Goal: Task Accomplishment & Management: Manage account settings

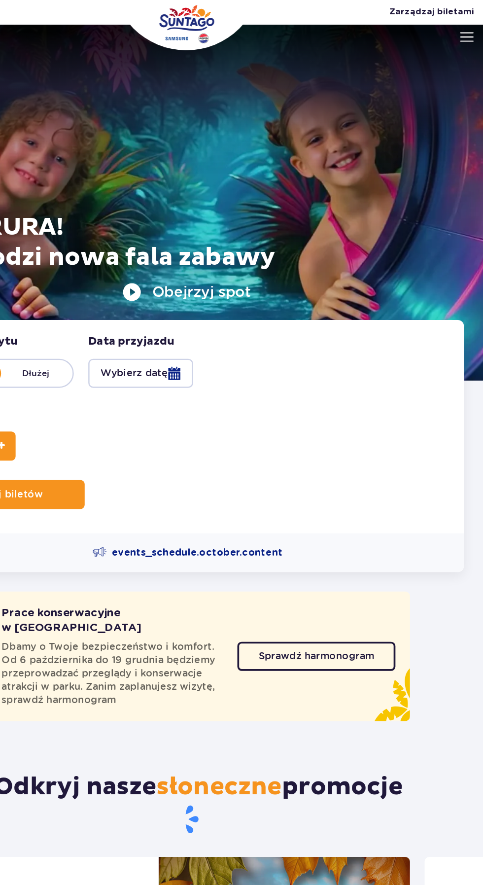
click at [451, 7] on span "Zarządzaj biletami" at bounding box center [441, 10] width 69 height 10
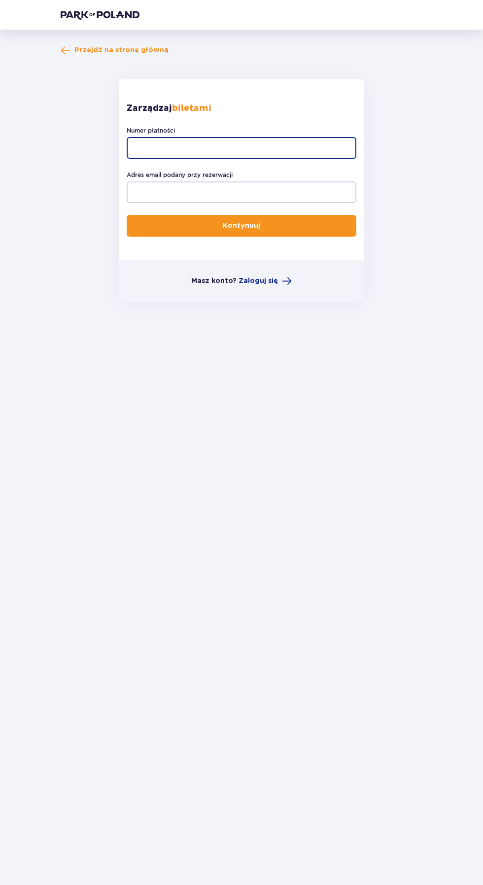
click at [269, 145] on input "Numer płatności" at bounding box center [242, 148] width 230 height 22
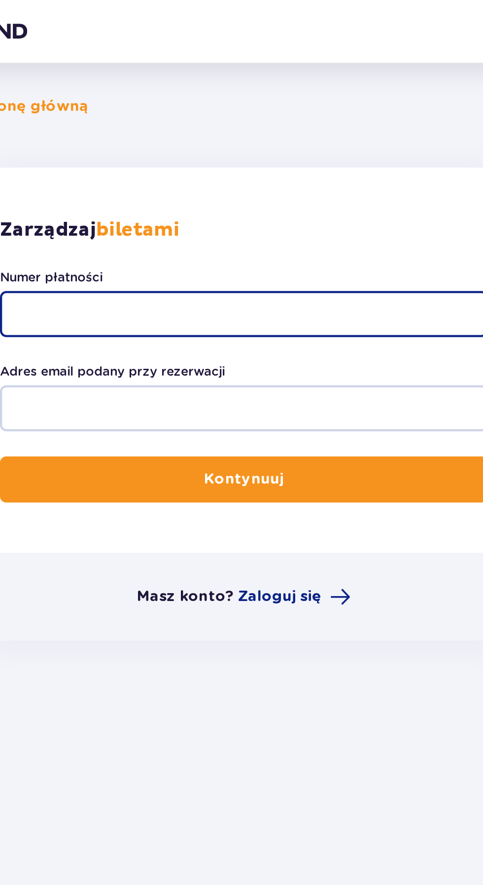
type input "TR-VRC-EM573JX"
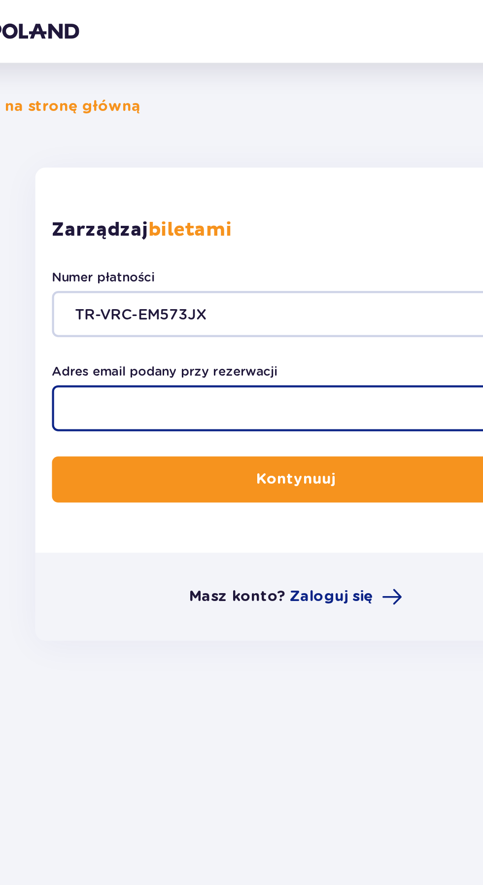
click at [240, 195] on input "Adres email podany przy rezerwacji" at bounding box center [242, 192] width 230 height 22
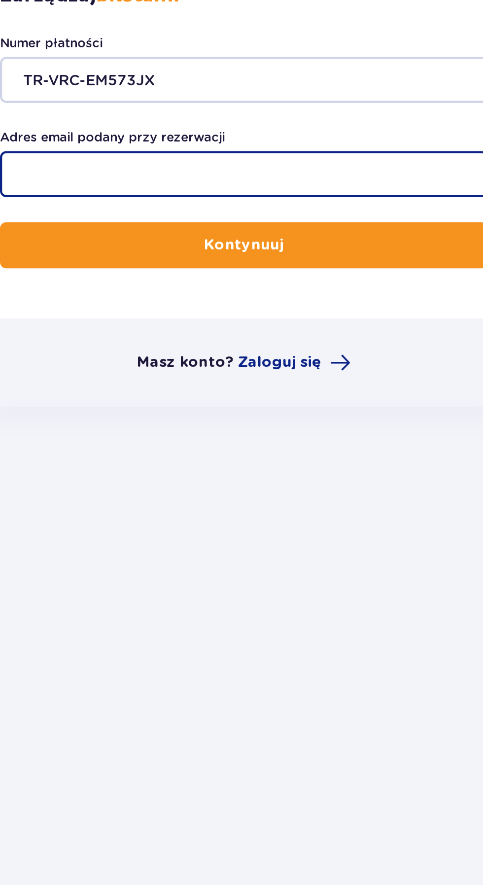
type input "[PERSON_NAME][EMAIL_ADDRESS][DOMAIN_NAME]"
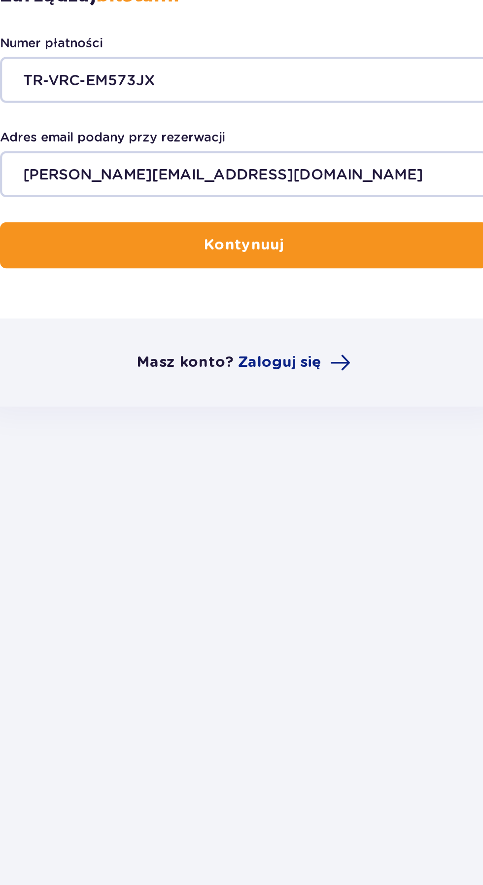
click at [284, 226] on button "Kontynuuj" at bounding box center [242, 226] width 230 height 22
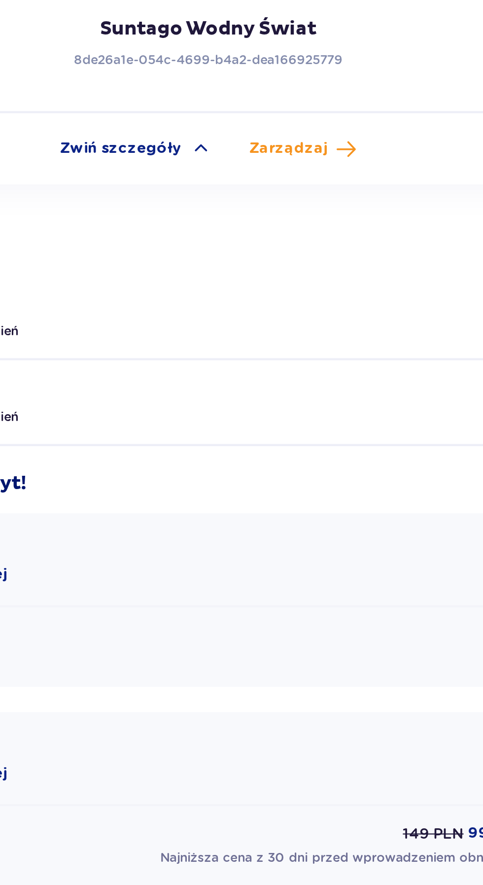
click at [287, 504] on span "Zarządzaj" at bounding box center [279, 507] width 37 height 10
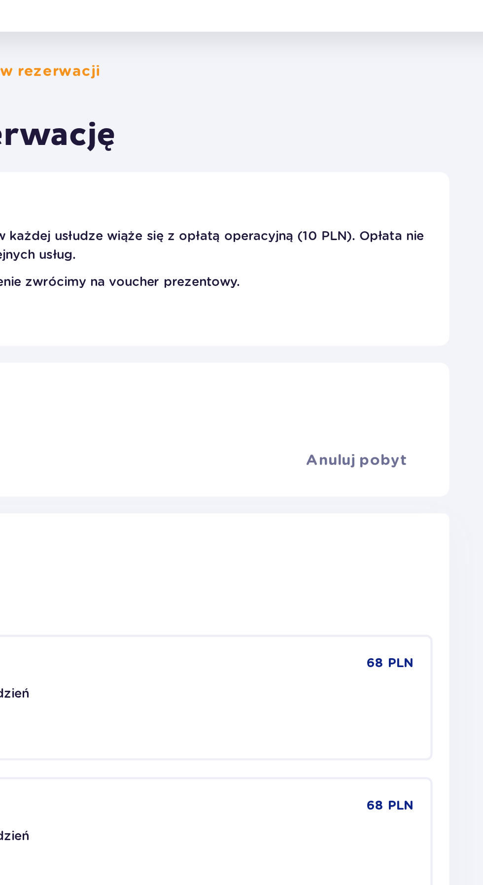
click at [351, 229] on span "Anuluj pobyt" at bounding box center [347, 232] width 48 height 10
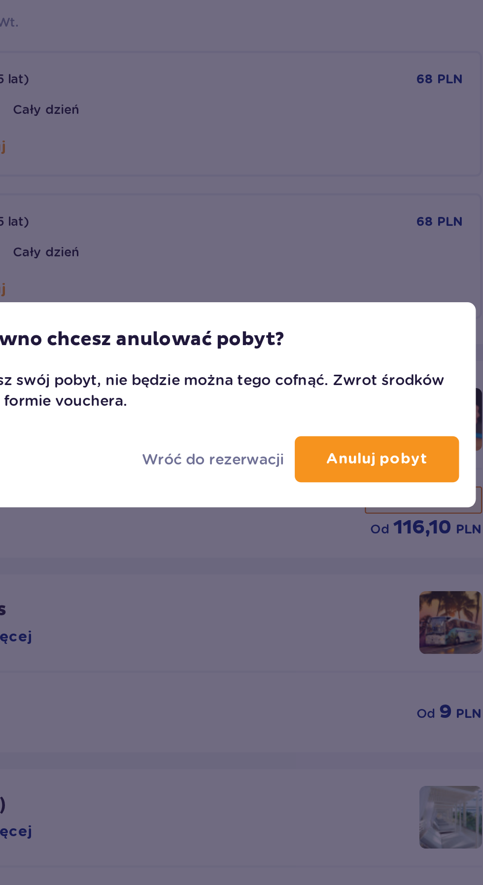
click at [349, 506] on p "Anuluj pobyt" at bounding box center [333, 506] width 48 height 10
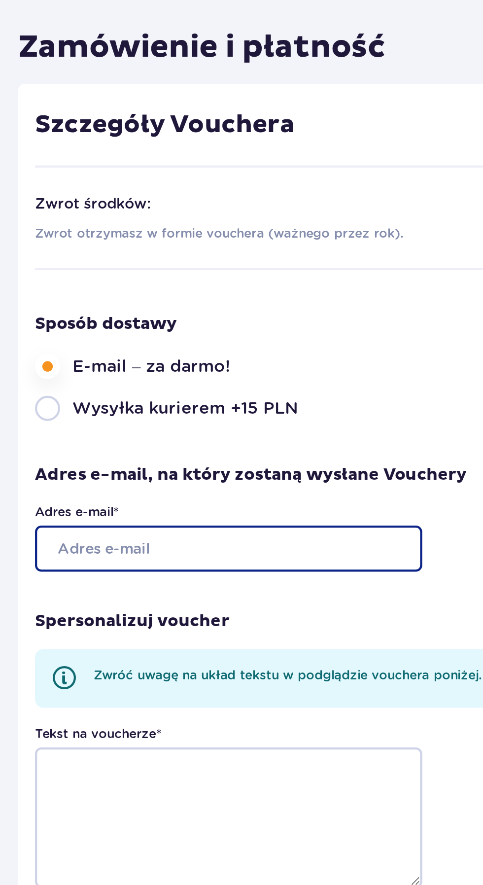
click at [225, 314] on input "Adres e-mail *" at bounding box center [191, 315] width 182 height 22
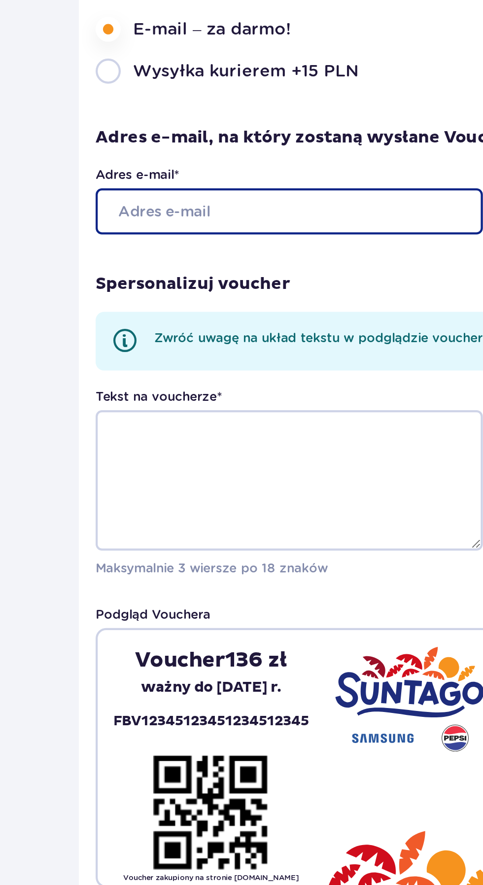
type input "[PERSON_NAME][EMAIL_ADDRESS][DOMAIN_NAME]"
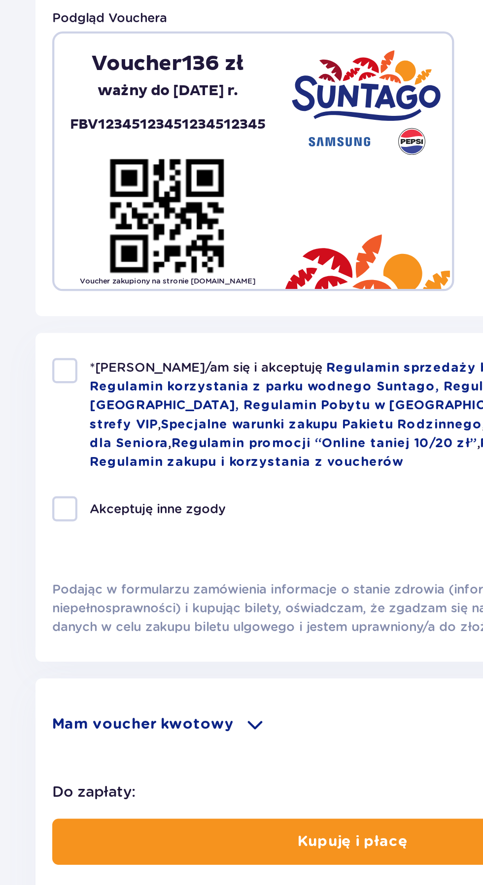
scroll to position [29, 0]
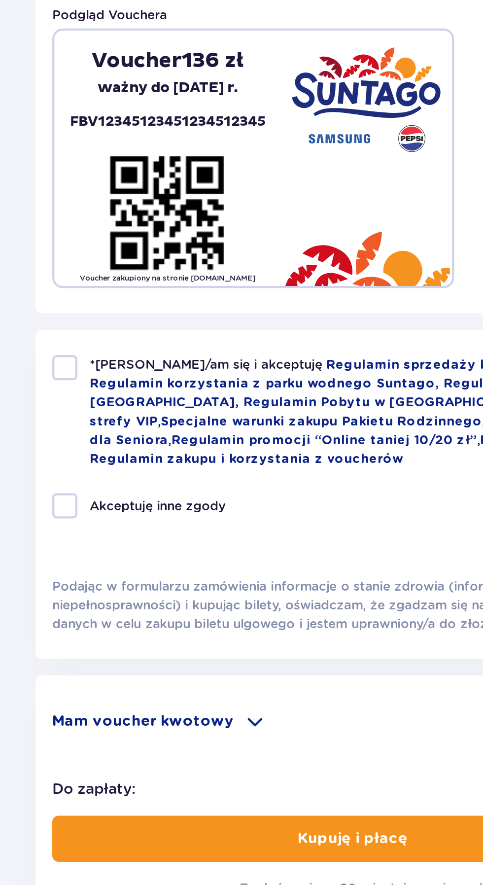
click at [106, 643] on div at bounding box center [106, 642] width 12 height 12
checkbox input "true"
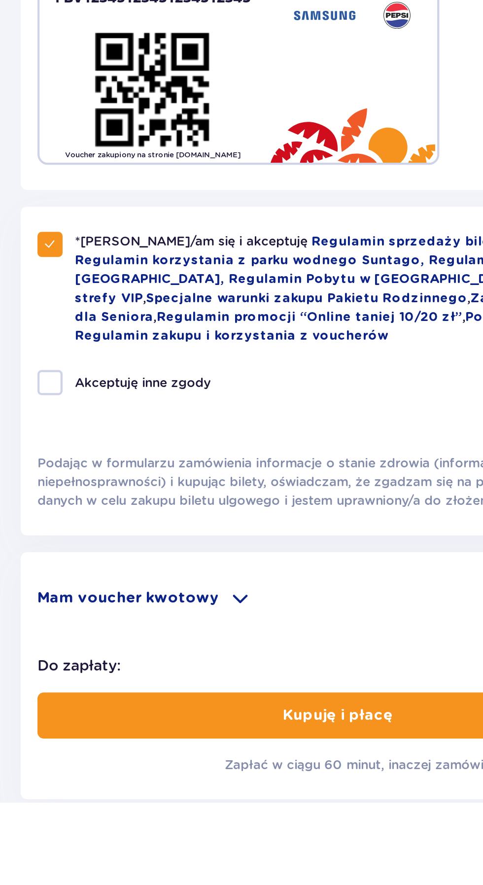
scroll to position [48, 0]
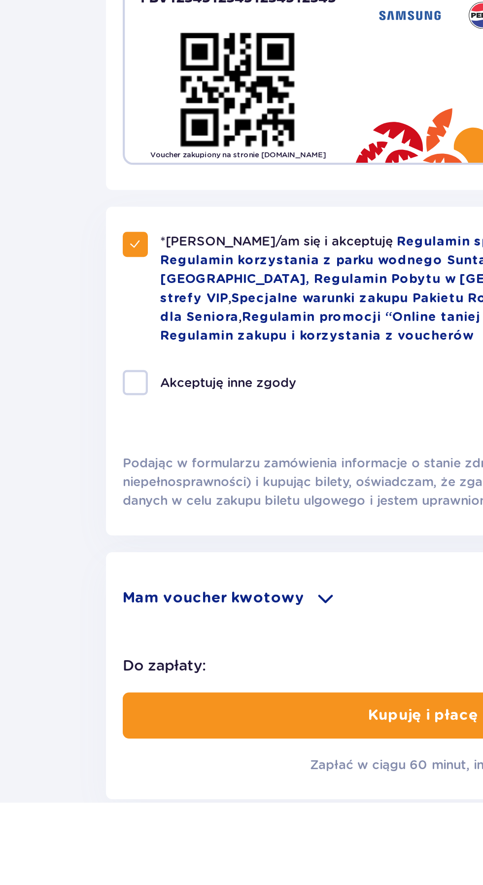
click at [177, 784] on p "Mam voucher kwotowy" at bounding box center [143, 789] width 86 height 10
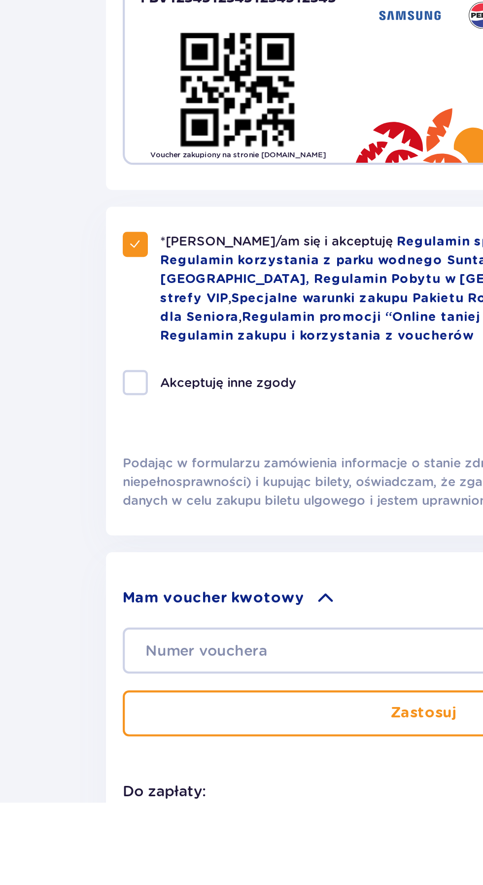
click at [177, 784] on p "Mam voucher kwotowy" at bounding box center [143, 789] width 86 height 10
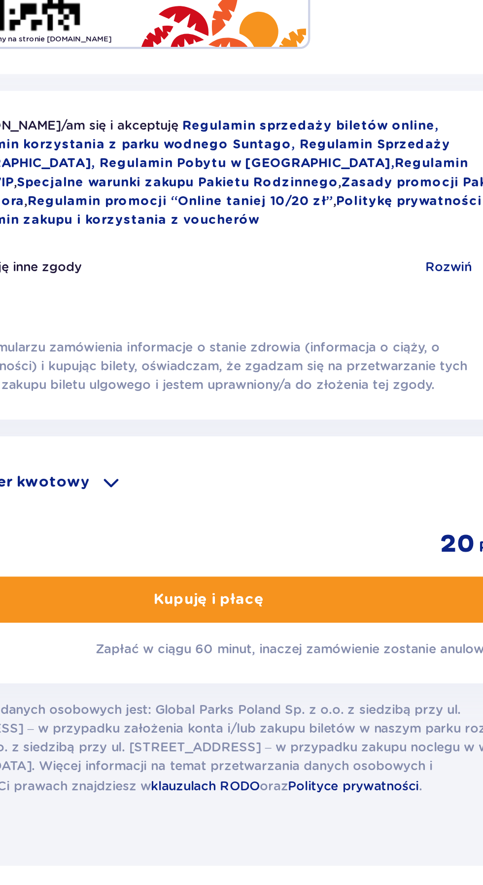
scroll to position [150, 0]
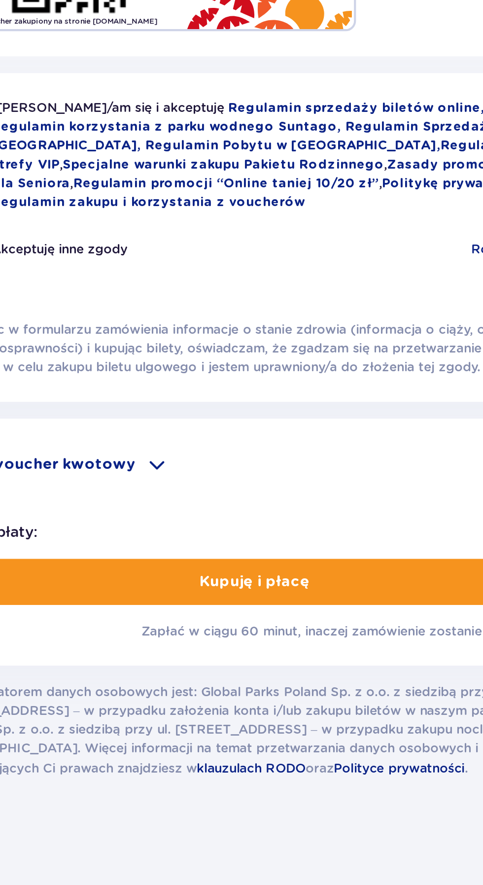
click at [279, 739] on button "Kupuję i płacę" at bounding box center [241, 743] width 283 height 22
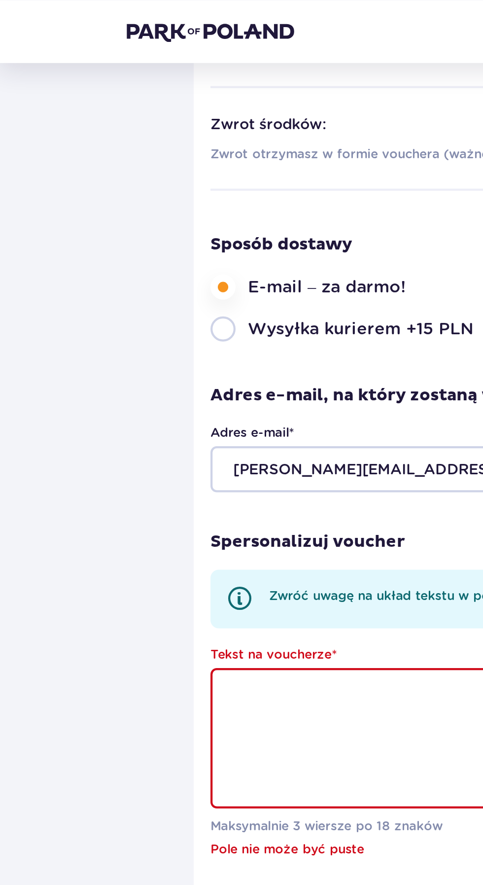
scroll to position [0, 0]
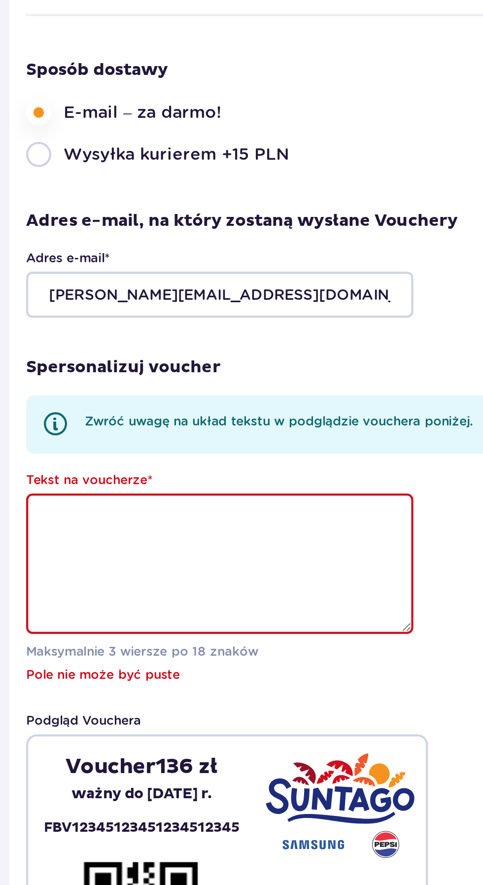
click at [242, 437] on textarea "Tekst na voucherze *" at bounding box center [191, 441] width 182 height 66
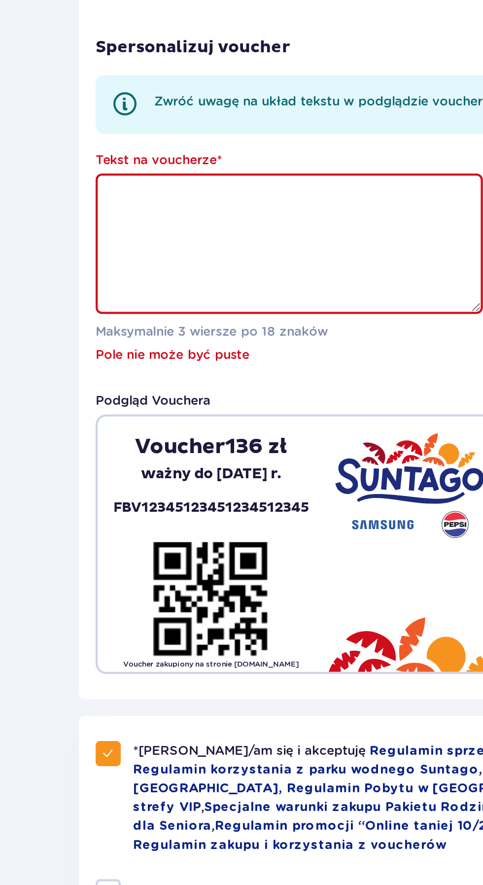
type textarea "A"
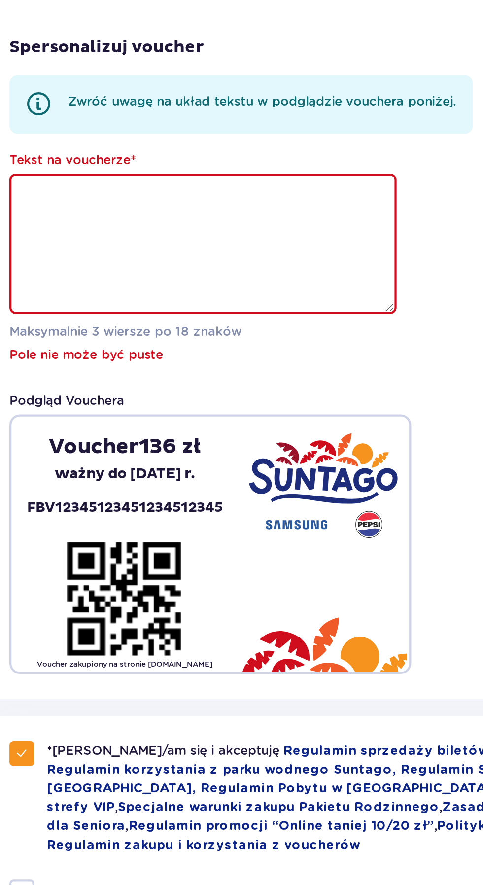
click at [124, 453] on textarea "Tekst na voucherze *" at bounding box center [191, 441] width 182 height 66
type textarea "V"
click at [151, 419] on textarea "Bikety" at bounding box center [191, 441] width 182 height 66
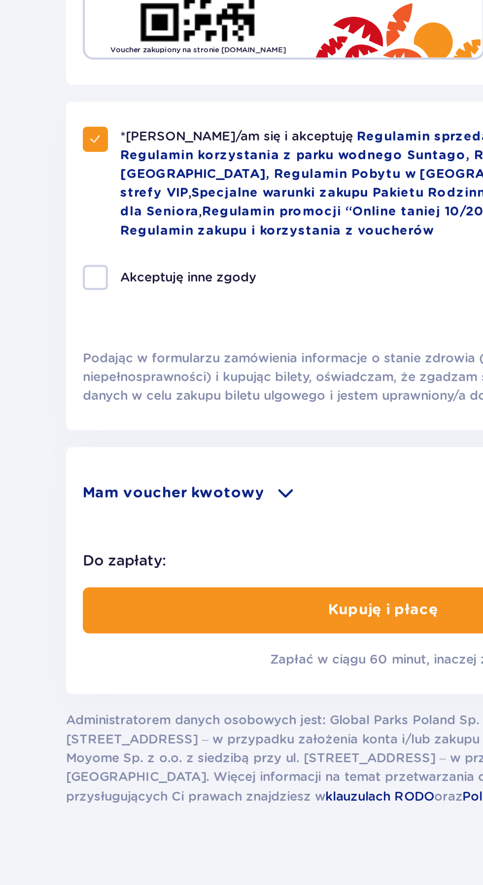
scroll to position [148, 0]
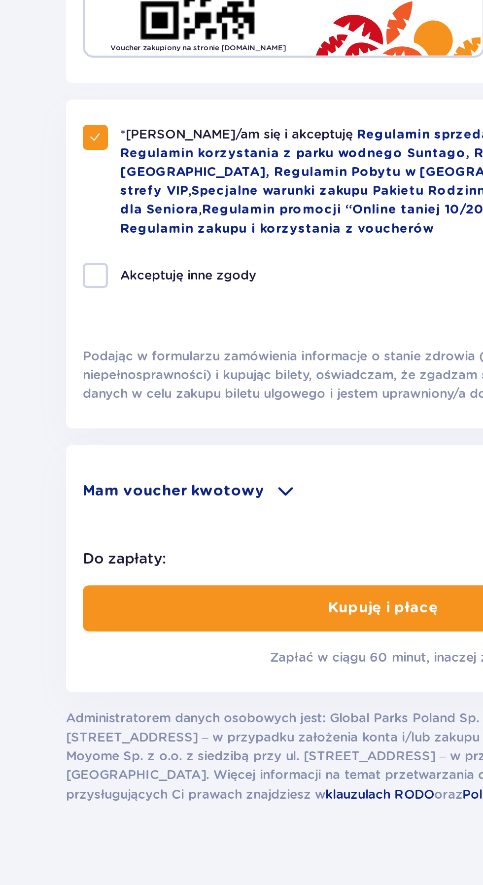
type textarea "Bilety"
click at [121, 695] on p "Mam voucher kwotowy" at bounding box center [143, 700] width 86 height 10
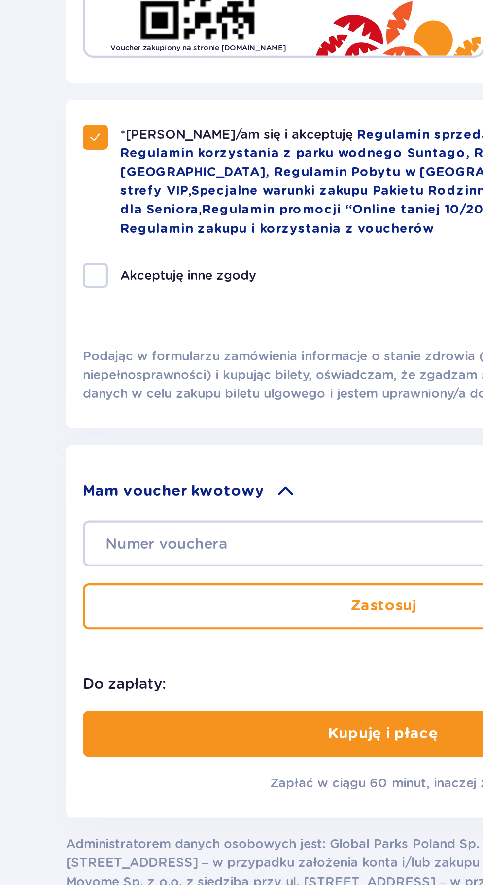
click at [144, 696] on p "Mam voucher kwotowy" at bounding box center [143, 700] width 86 height 10
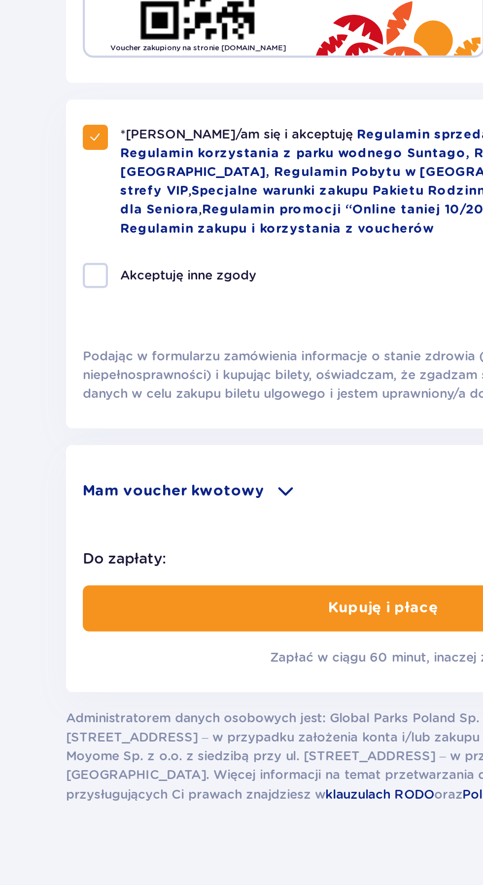
click at [261, 750] on p "Kupuję i płacę" at bounding box center [241, 755] width 52 height 10
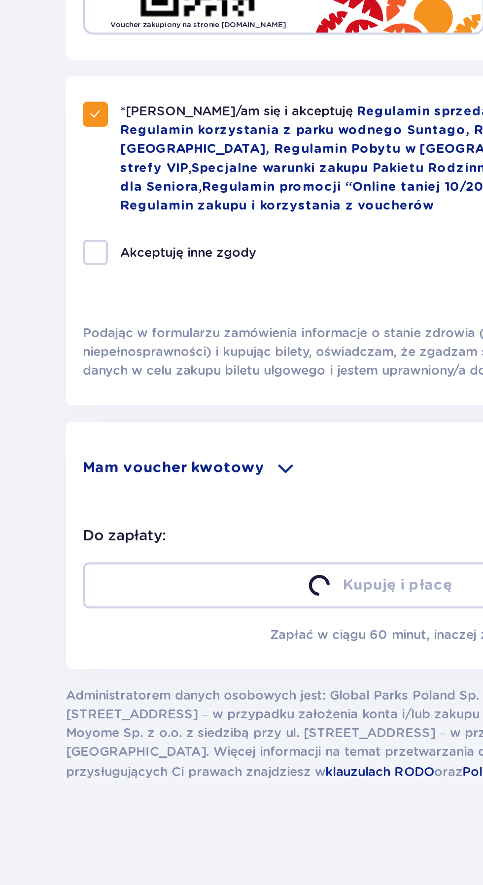
scroll to position [138, 0]
